Goal: Subscribe to service/newsletter

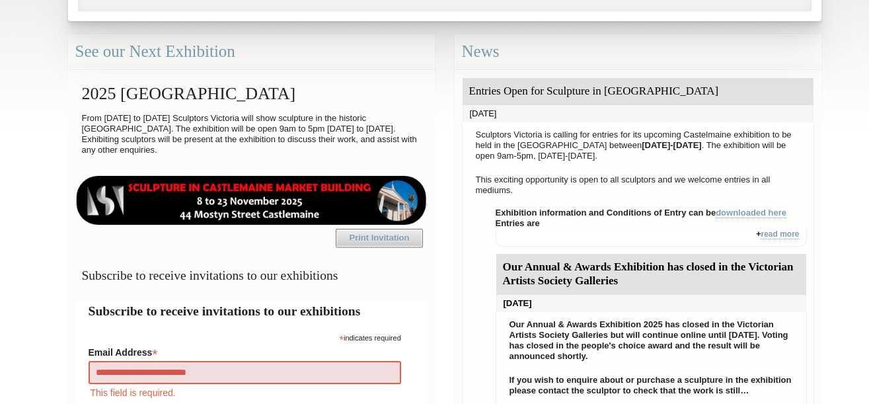
type input "**********"
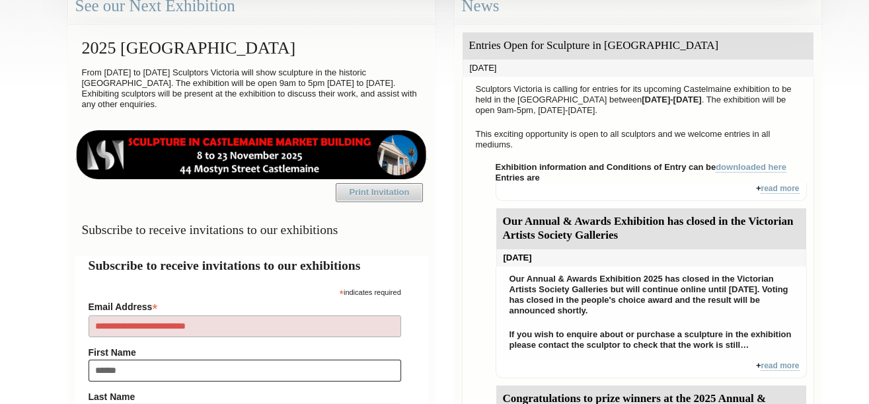
type input "*******"
type input "*********"
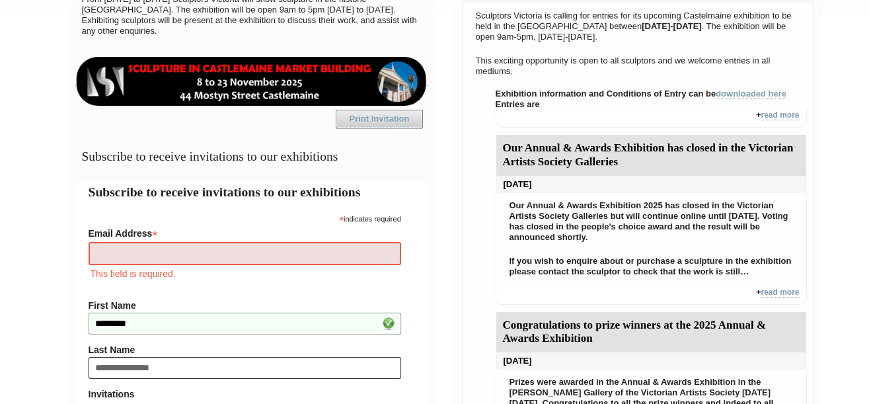
type input "**********"
